Goal: Task Accomplishment & Management: Complete application form

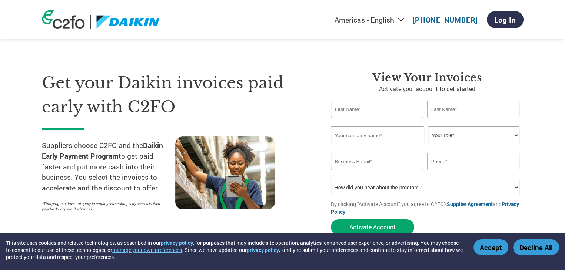
click at [337, 108] on input "text" at bounding box center [377, 109] width 93 height 17
type input "[PERSON_NAME]"
click at [437, 113] on input "text" at bounding box center [473, 109] width 93 height 17
type input "PRABHU"
click at [392, 139] on input "text" at bounding box center [377, 136] width 93 height 18
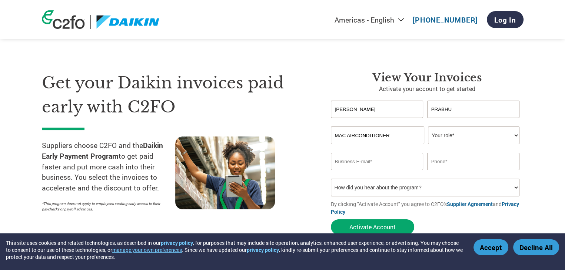
type input "MAC AIRCONDITIONER"
click at [518, 136] on select "Your role* CFO Controller Credit Manager Finance Director Treasurer CEO Preside…" at bounding box center [474, 136] width 92 height 18
select select "OWNER_FOUNDER"
click at [428, 127] on select "Your role* CFO Controller Credit Manager Finance Director Treasurer CEO Preside…" at bounding box center [474, 136] width 92 height 18
click at [403, 160] on input "email" at bounding box center [377, 161] width 93 height 17
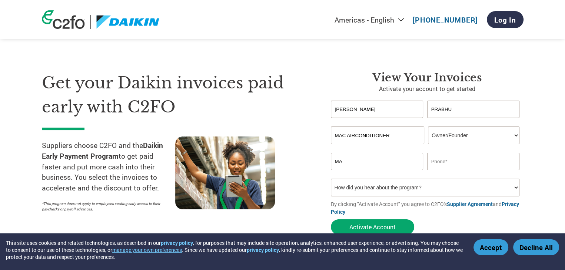
type input "M"
type input "mac.prabhu55@yahoo.com"
click at [440, 162] on input "text" at bounding box center [473, 161] width 93 height 17
type input "9677820140"
click at [492, 175] on div "Inavlid Phone Number" at bounding box center [473, 173] width 93 height 5
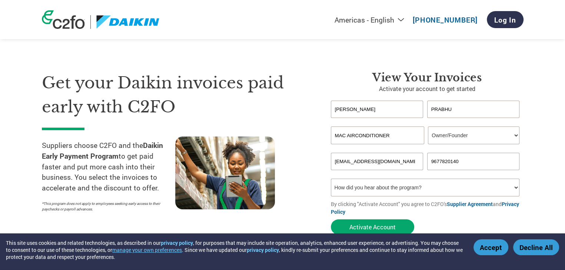
click at [515, 188] on select "How did you hear about the program? Received a letter Email Social Media Online…" at bounding box center [425, 188] width 189 height 18
select select "Email"
click at [331, 179] on select "How did you hear about the program? Received a letter Email Social Media Online…" at bounding box center [425, 188] width 189 height 18
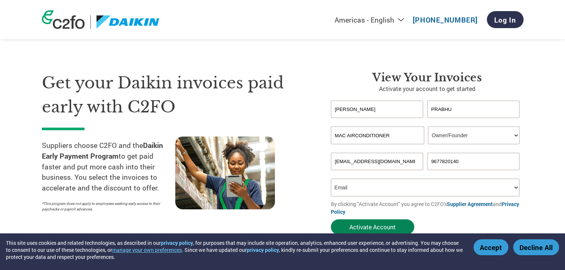
click at [368, 227] on button "Activate Account" at bounding box center [372, 227] width 83 height 15
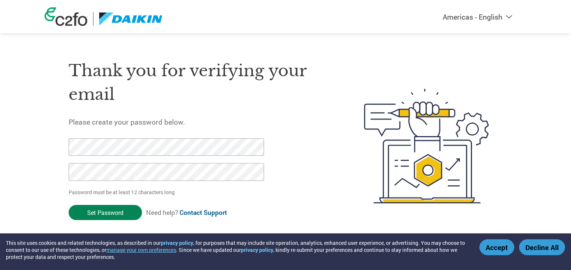
click at [110, 215] on input "Set Password" at bounding box center [105, 212] width 73 height 15
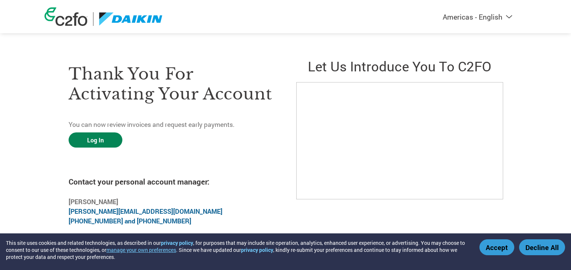
click at [99, 140] on link "Log In" at bounding box center [96, 140] width 54 height 15
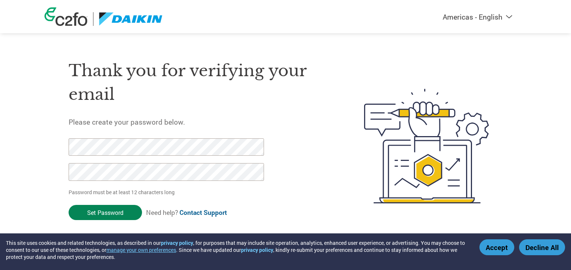
click at [106, 211] on input "Set Password" at bounding box center [105, 212] width 73 height 15
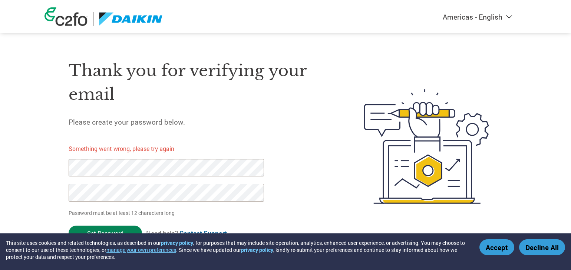
click at [117, 231] on input "Set Password" at bounding box center [105, 233] width 73 height 15
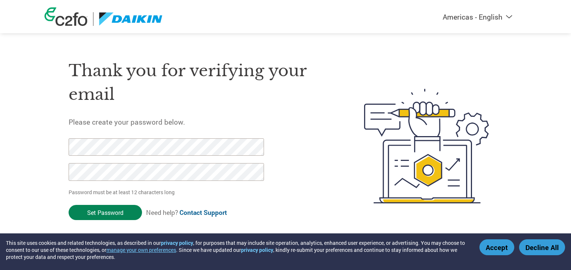
click at [117, 211] on input "Set Password" at bounding box center [105, 212] width 73 height 15
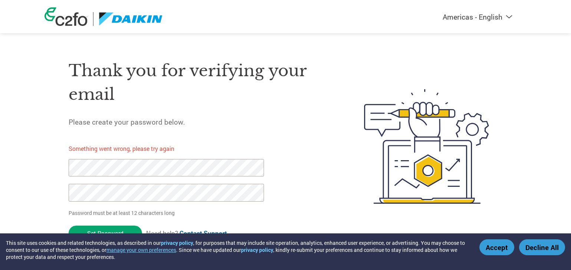
click at [117, 230] on input "Set Password" at bounding box center [105, 233] width 73 height 15
click at [495, 245] on button "Accept" at bounding box center [496, 248] width 35 height 16
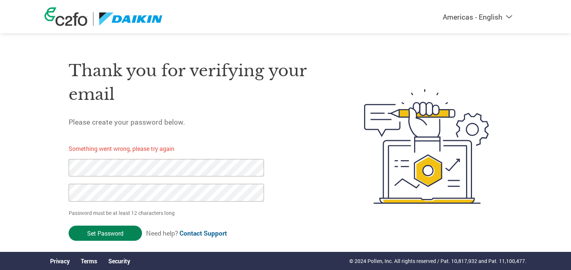
click at [103, 233] on input "Set Password" at bounding box center [105, 233] width 73 height 15
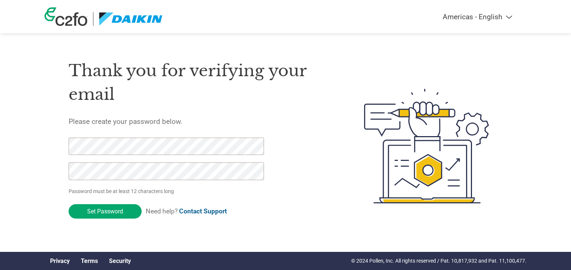
drag, startPoint x: 263, startPoint y: 209, endPoint x: 252, endPoint y: 212, distance: 11.3
click at [263, 209] on form "Password must be at least 12 characters long Set Password Need help? Contact Su…" at bounding box center [173, 180] width 208 height 85
click at [124, 210] on input "Set Password" at bounding box center [105, 212] width 73 height 14
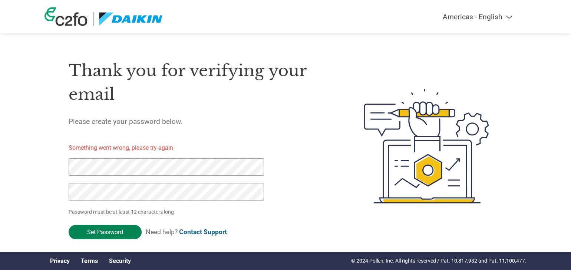
click at [118, 235] on input "Set Password" at bounding box center [105, 232] width 73 height 14
click at [110, 232] on input "Set Password" at bounding box center [105, 232] width 73 height 14
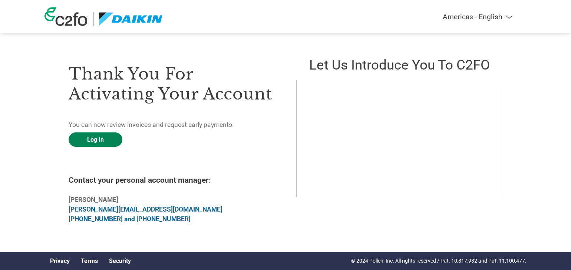
click at [99, 140] on link "Log In" at bounding box center [96, 140] width 54 height 14
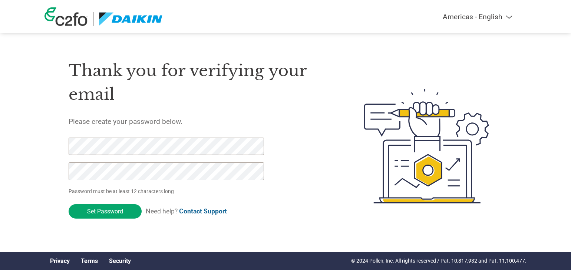
click at [277, 198] on div "Thank you for verifying your email Please create your password below. Password …" at bounding box center [199, 146] width 260 height 196
click at [298, 204] on div "Thank you for verifying your email Please create your password below. Password …" at bounding box center [199, 146] width 260 height 196
click at [107, 214] on input "Set Password" at bounding box center [105, 212] width 73 height 14
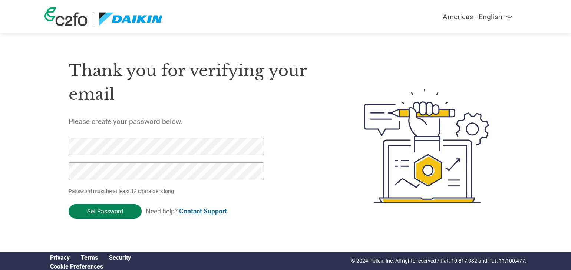
click at [116, 209] on input "Set Password" at bounding box center [105, 212] width 73 height 14
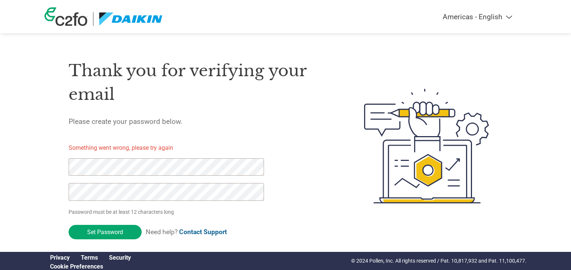
click at [195, 234] on link "Contact Support" at bounding box center [203, 232] width 48 height 7
click at [391, 63] on img at bounding box center [426, 146] width 152 height 196
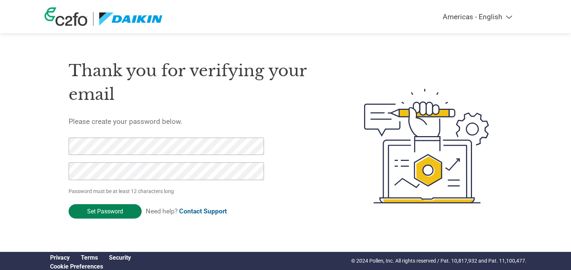
click at [93, 209] on input "Set Password" at bounding box center [105, 212] width 73 height 14
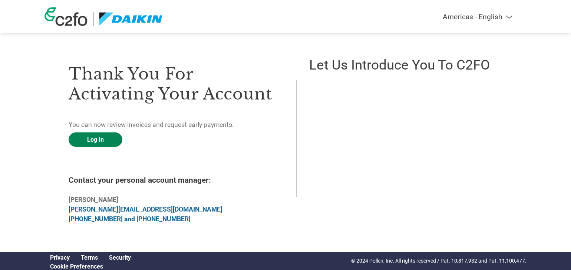
click at [95, 137] on link "Log In" at bounding box center [96, 140] width 54 height 14
